Goal: Transaction & Acquisition: Purchase product/service

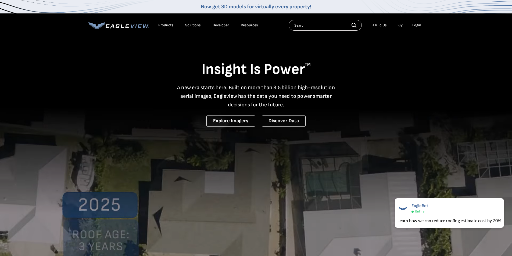
click at [321, 24] on input "text" at bounding box center [324, 25] width 73 height 11
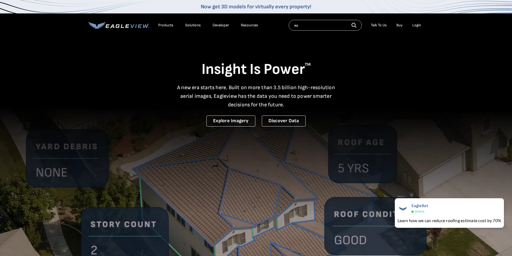
type input "e"
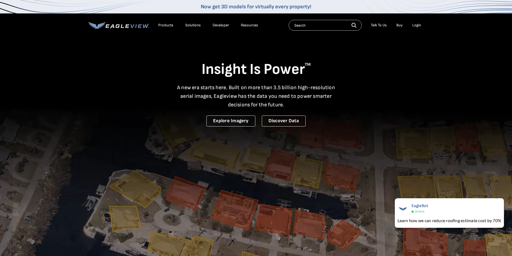
click at [298, 24] on input "text" at bounding box center [324, 25] width 73 height 11
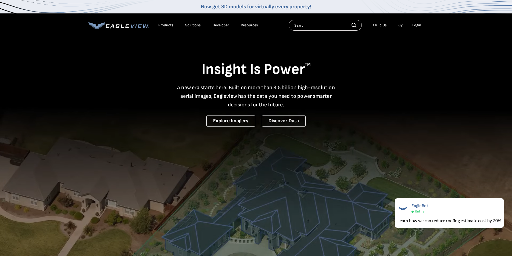
click at [416, 24] on div "Login" at bounding box center [416, 25] width 9 height 5
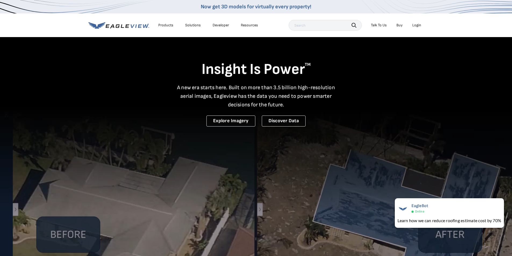
click at [416, 25] on div "Login" at bounding box center [416, 25] width 9 height 5
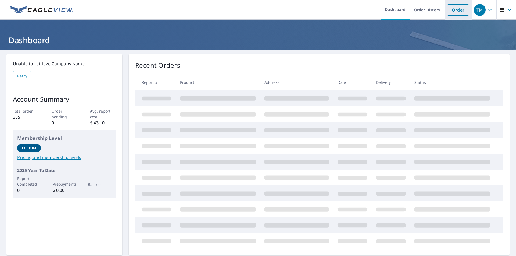
click at [455, 10] on link "Order" at bounding box center [458, 9] width 22 height 11
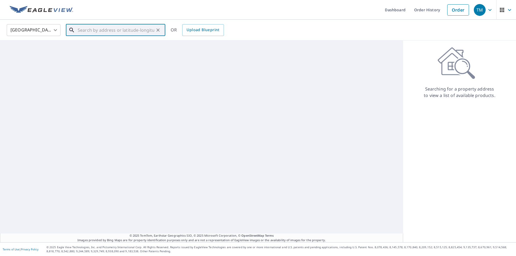
click at [128, 32] on input "text" at bounding box center [116, 30] width 77 height 15
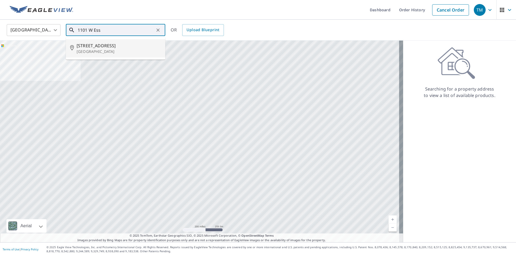
click at [112, 49] on p "[GEOGRAPHIC_DATA]" at bounding box center [119, 51] width 84 height 5
type input "[STREET_ADDRESS]"
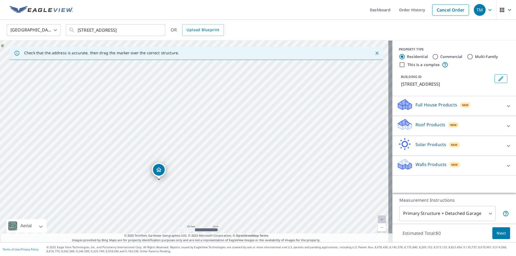
click at [436, 123] on p "Roof Products" at bounding box center [430, 124] width 30 height 6
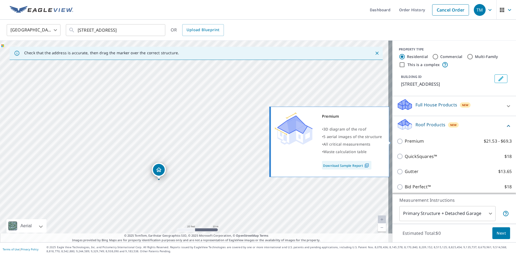
click at [397, 141] on input "Premium $21.53 - $69.3" at bounding box center [400, 141] width 8 height 6
checkbox input "true"
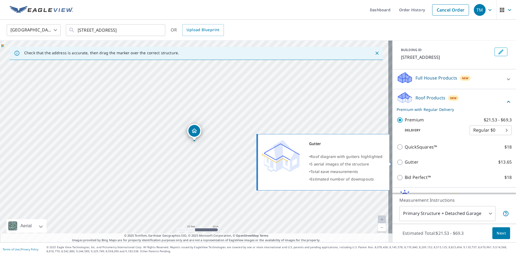
scroll to position [54, 0]
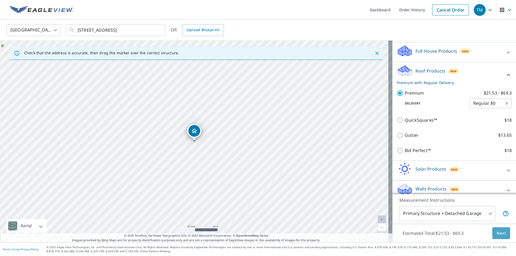
click at [496, 234] on span "Next" at bounding box center [500, 233] width 9 height 7
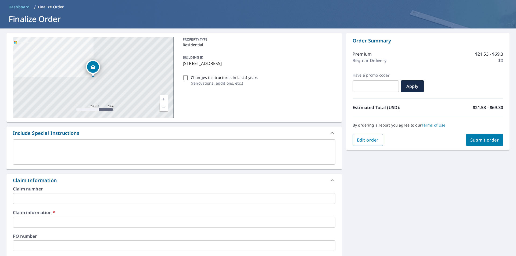
scroll to position [54, 0]
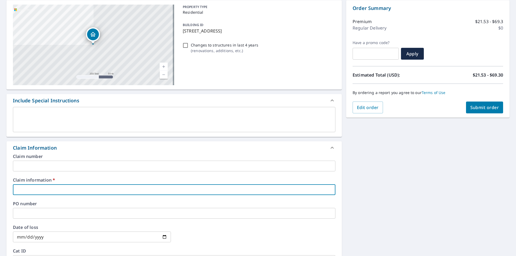
click at [34, 192] on input "text" at bounding box center [174, 189] width 322 height 11
click at [49, 191] on input "text" at bounding box center [174, 189] width 322 height 11
type input "C"
checkbox input "true"
type input "Ch"
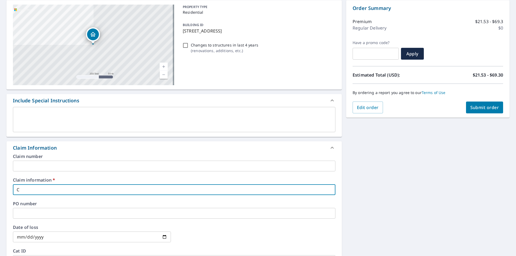
checkbox input "true"
type input "Cha"
checkbox input "true"
type input "[PERSON_NAME]"
checkbox input "true"
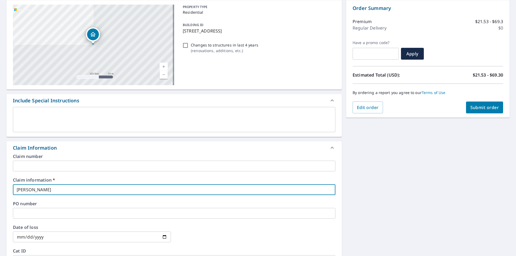
type input "Chast"
checkbox input "true"
type input "Chasta"
checkbox input "true"
type input "Chastai"
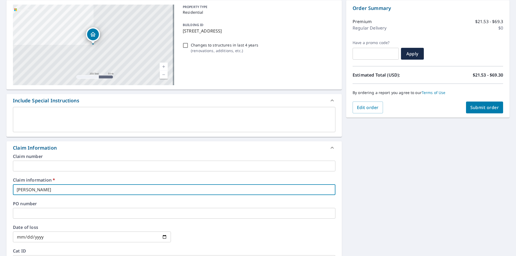
checkbox input "true"
type input "Chastain"
checkbox input "true"
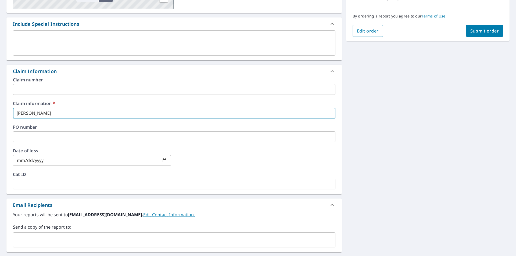
scroll to position [67, 0]
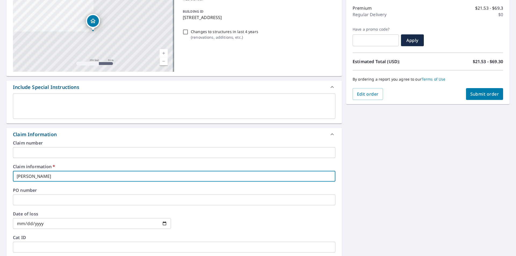
type input "Chastain"
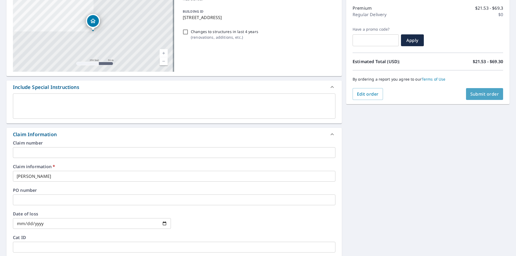
click at [483, 95] on span "Submit order" at bounding box center [484, 94] width 29 height 6
checkbox input "true"
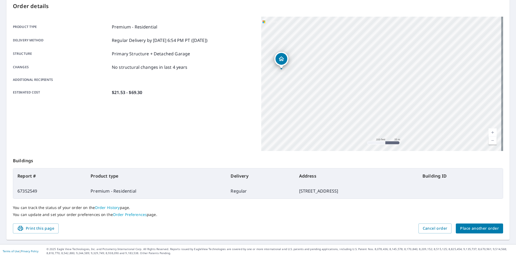
scroll to position [60, 0]
